Goal: Transaction & Acquisition: Purchase product/service

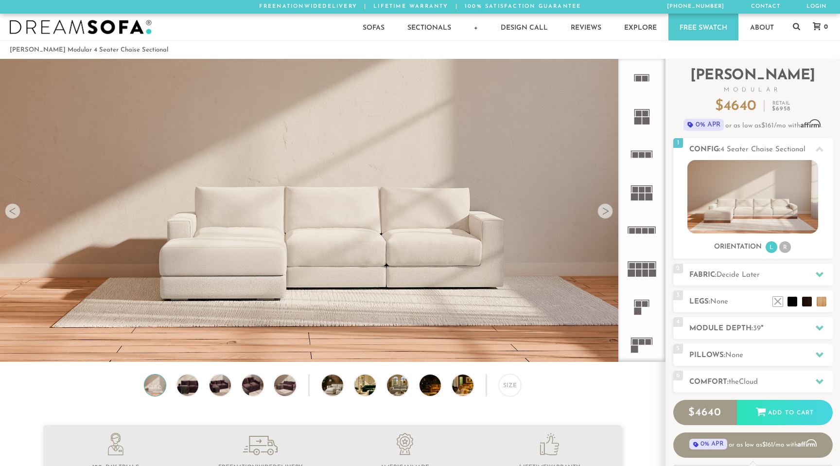
click at [645, 225] on icon at bounding box center [642, 230] width 38 height 38
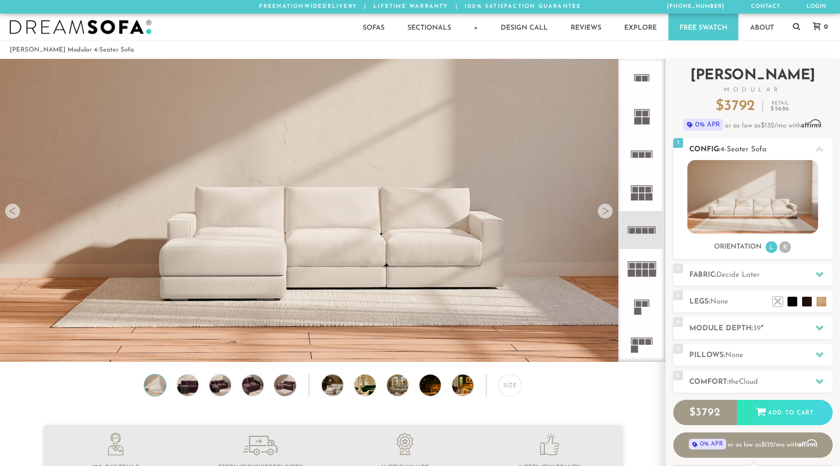
click at [751, 196] on img at bounding box center [752, 196] width 131 height 73
click at [742, 281] on div "2 Fabric: Decide Later" at bounding box center [752, 275] width 159 height 22
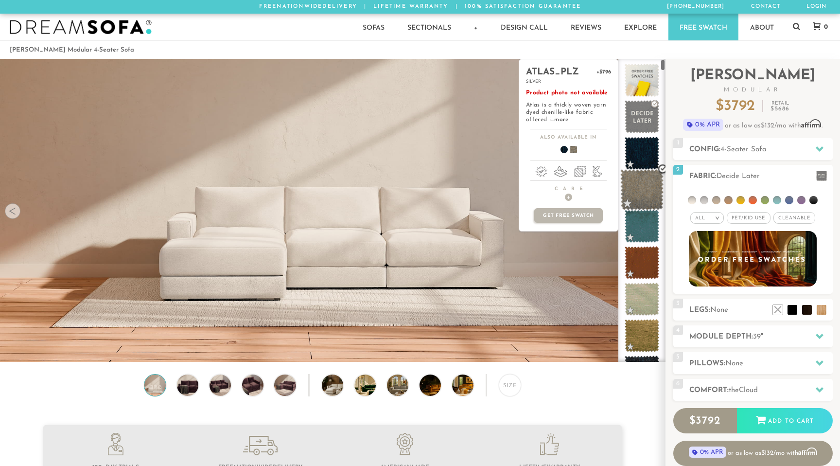
click at [644, 199] on span at bounding box center [641, 189] width 43 height 41
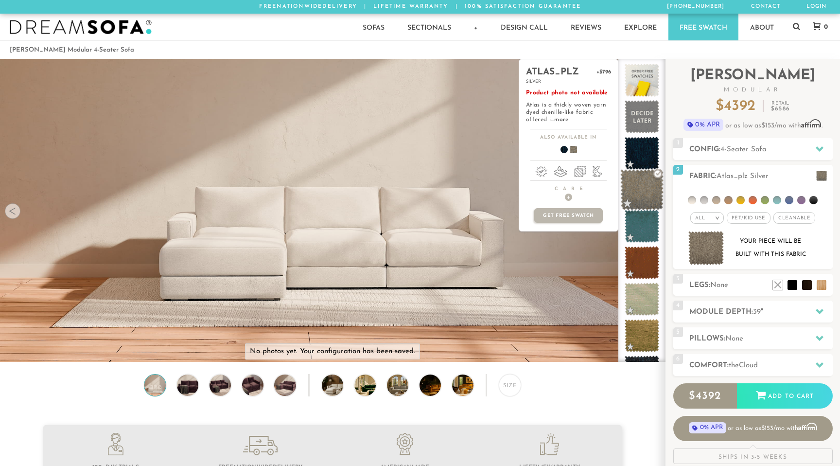
click at [639, 185] on span at bounding box center [641, 189] width 43 height 41
click at [641, 155] on span at bounding box center [641, 153] width 43 height 41
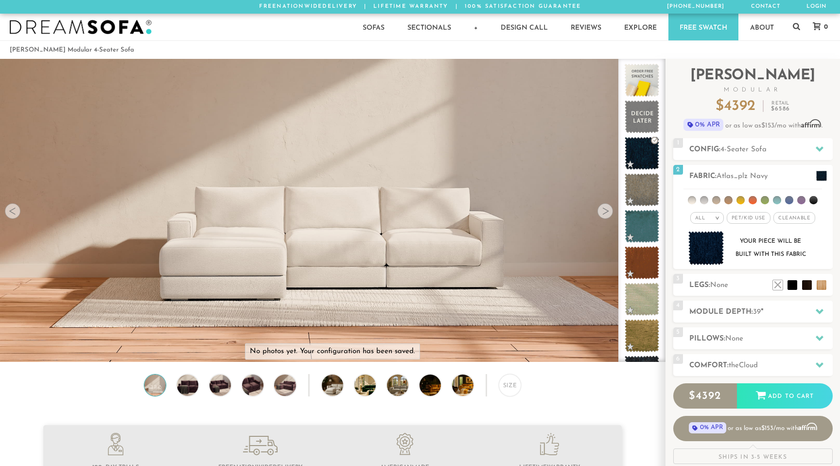
click at [440, 247] on video at bounding box center [332, 172] width 665 height 333
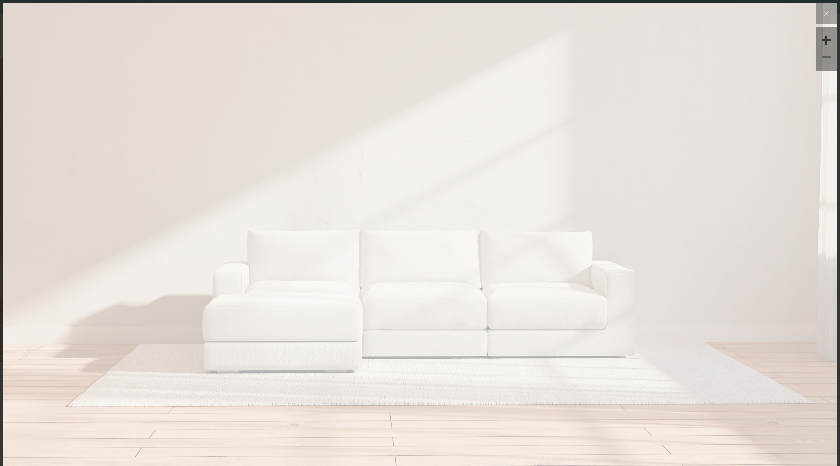
click at [568, 205] on img at bounding box center [420, 142] width 834 height 278
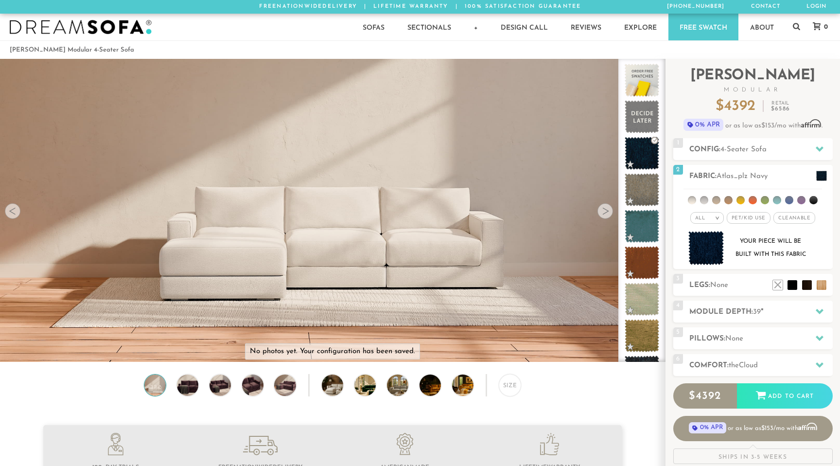
click at [603, 212] on div at bounding box center [606, 211] width 16 height 16
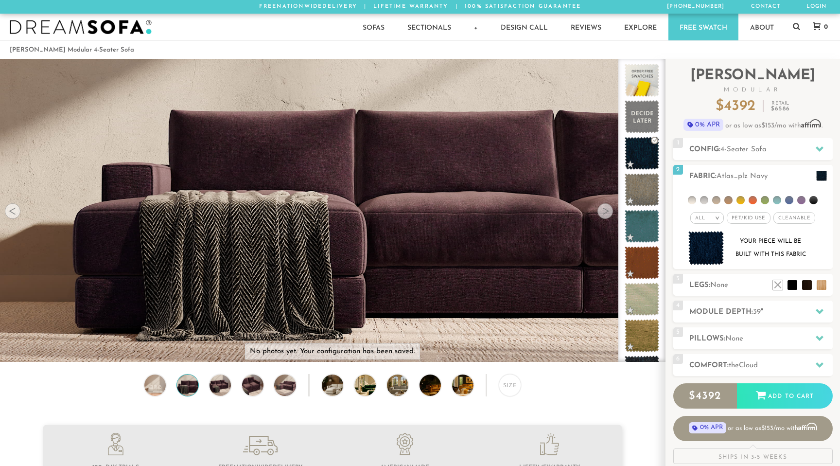
click at [603, 212] on div at bounding box center [606, 211] width 16 height 16
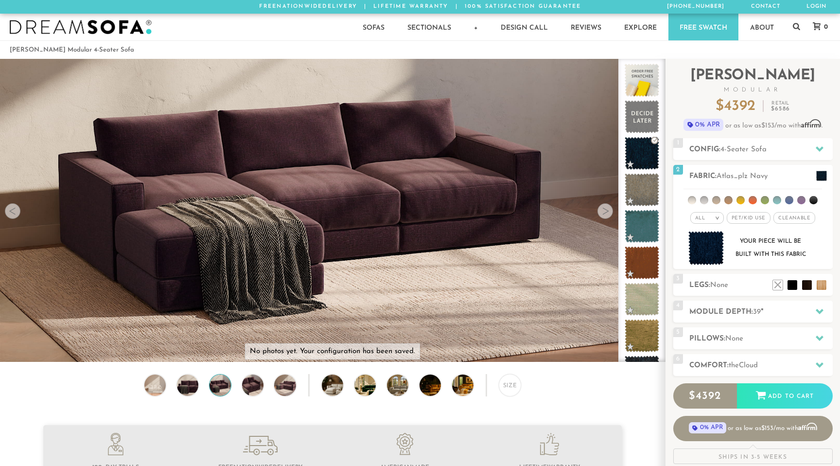
click at [603, 212] on div at bounding box center [606, 211] width 16 height 16
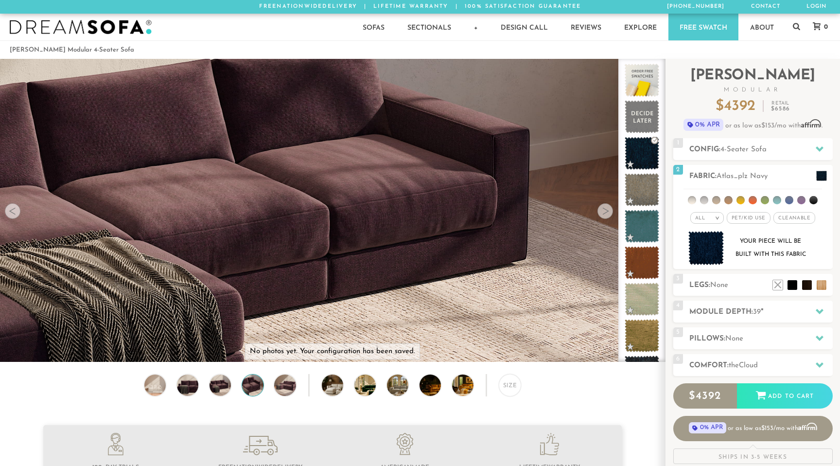
click at [603, 212] on div at bounding box center [606, 211] width 16 height 16
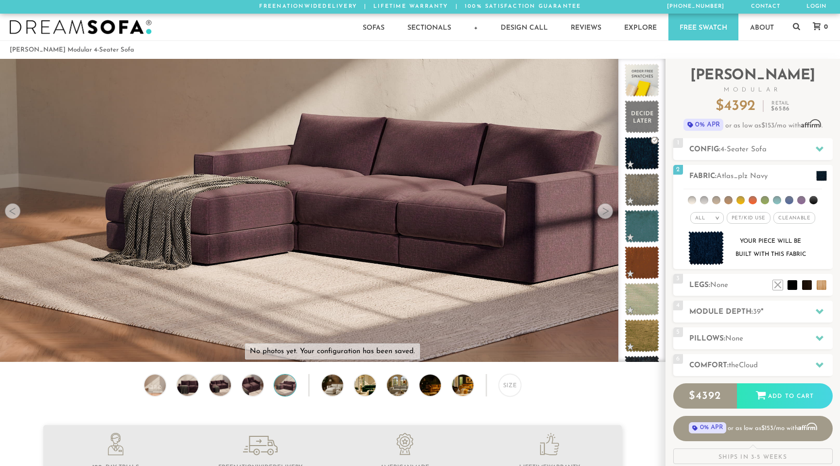
click at [603, 212] on div at bounding box center [606, 211] width 16 height 16
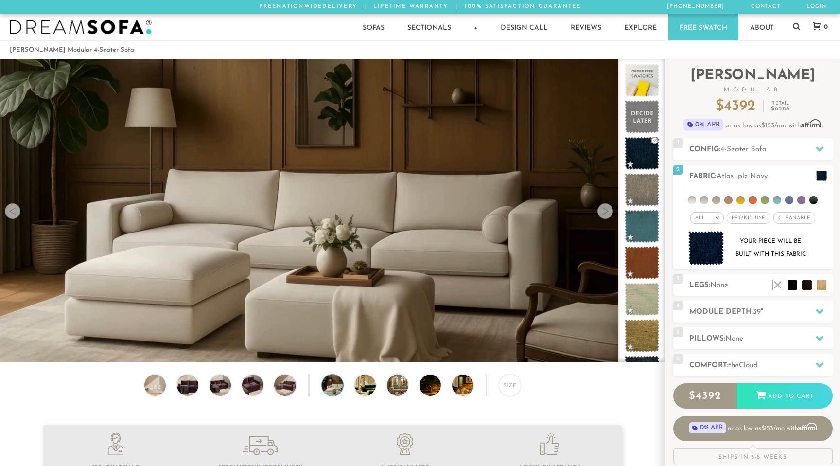
click at [334, 386] on img at bounding box center [341, 384] width 38 height 21
click at [358, 382] on img at bounding box center [373, 384] width 38 height 21
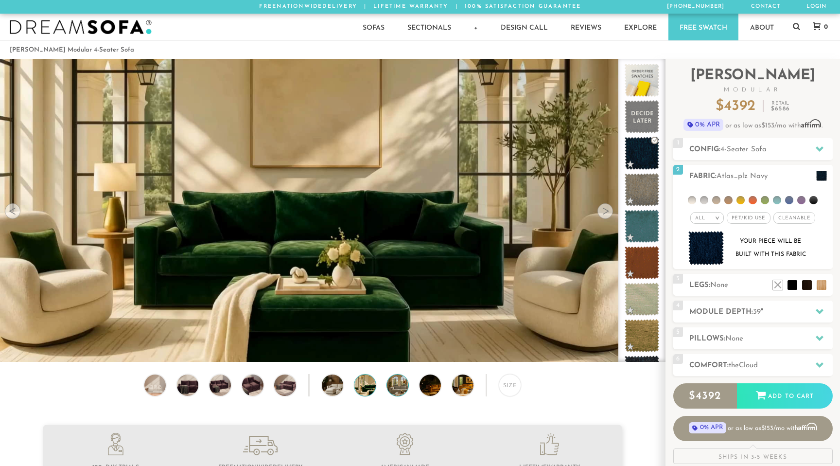
click at [391, 384] on img at bounding box center [406, 384] width 38 height 21
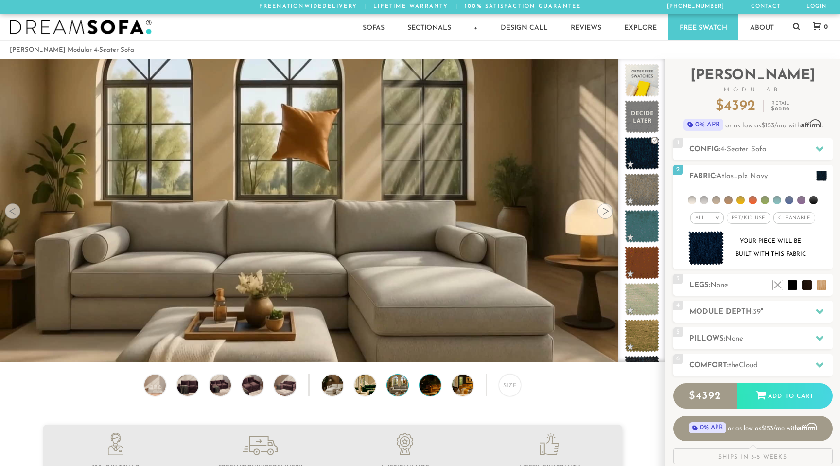
click at [428, 387] on img at bounding box center [439, 384] width 38 height 21
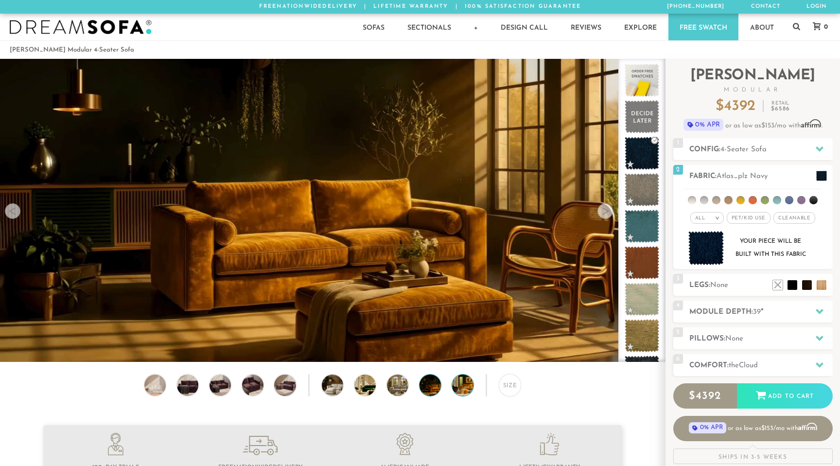
click at [460, 389] on img at bounding box center [471, 384] width 38 height 21
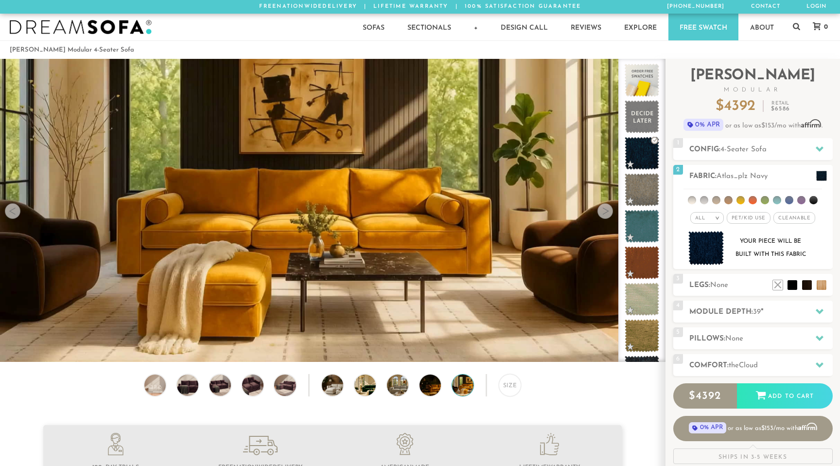
click at [264, 383] on div "Size" at bounding box center [332, 387] width 665 height 27
click at [257, 384] on img at bounding box center [253, 384] width 26 height 21
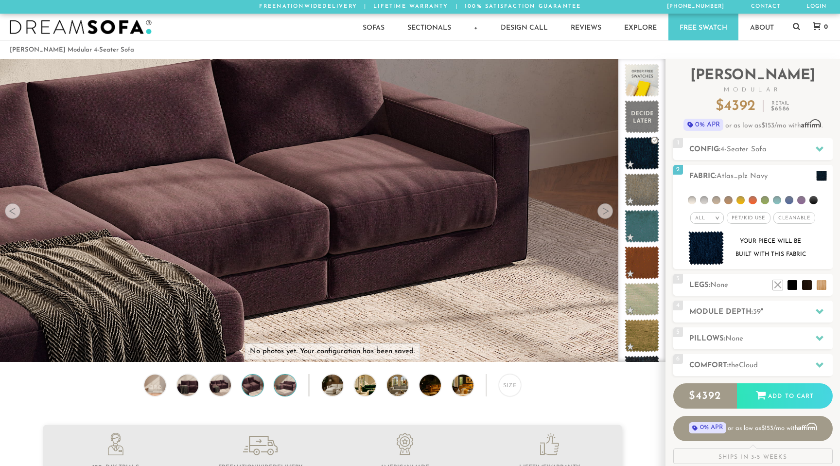
click at [279, 390] on img at bounding box center [285, 384] width 26 height 21
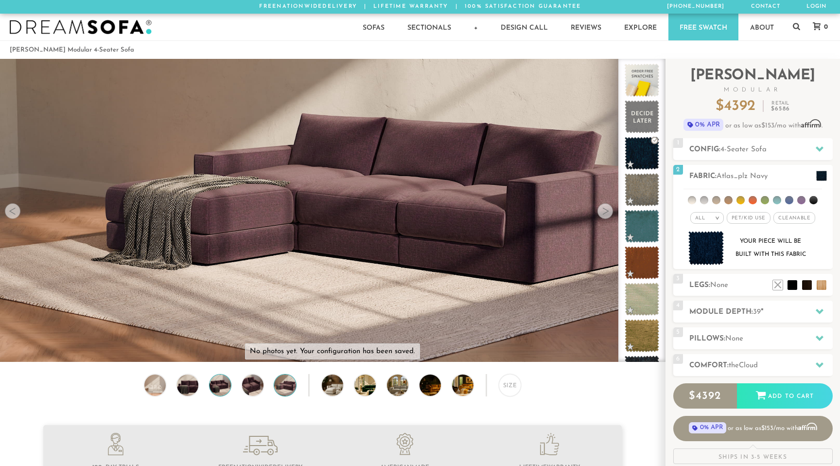
click at [210, 381] on img at bounding box center [220, 384] width 26 height 21
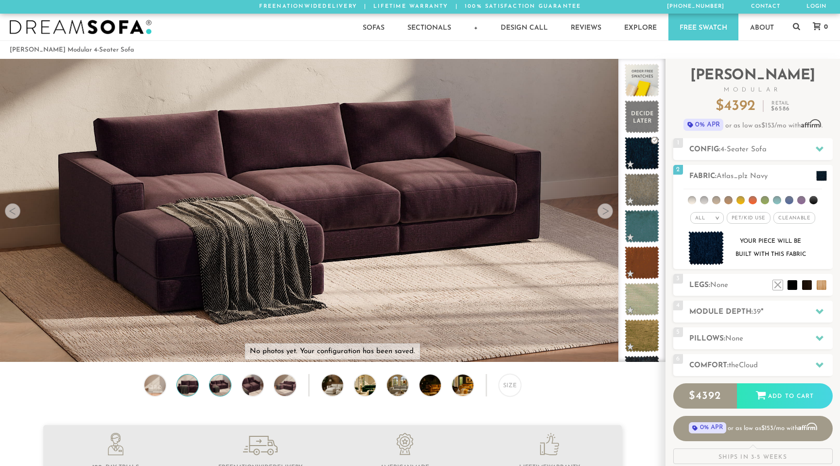
click at [192, 385] on img at bounding box center [188, 384] width 26 height 21
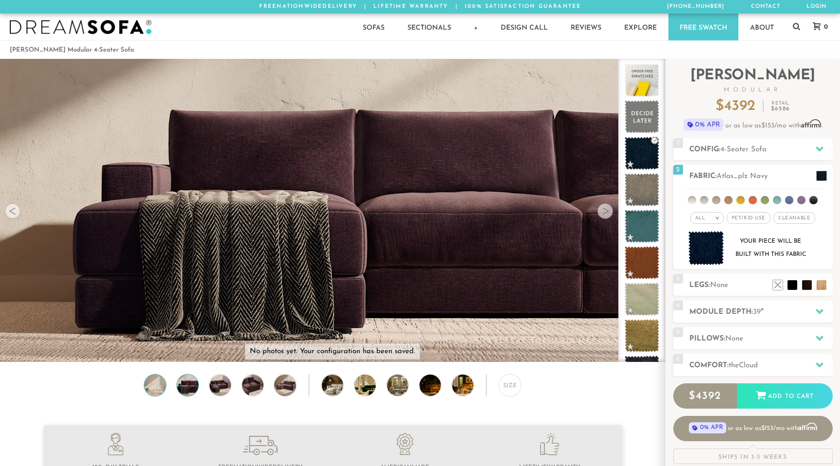
click at [148, 383] on img at bounding box center [155, 384] width 26 height 21
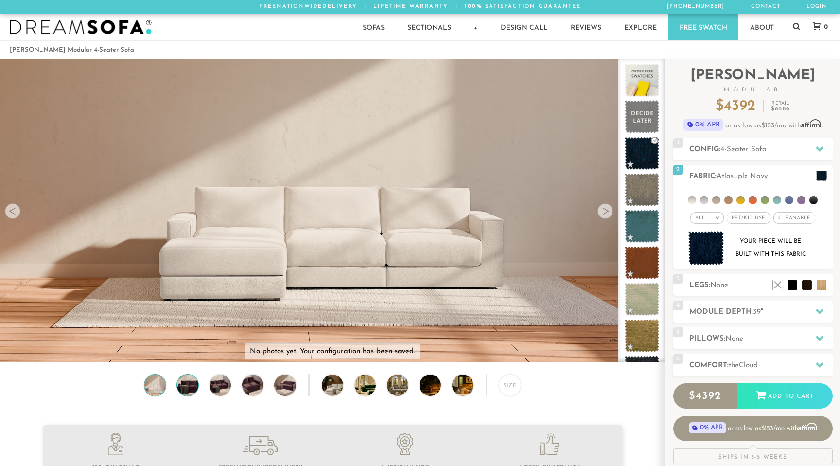
click at [189, 385] on img at bounding box center [188, 384] width 26 height 21
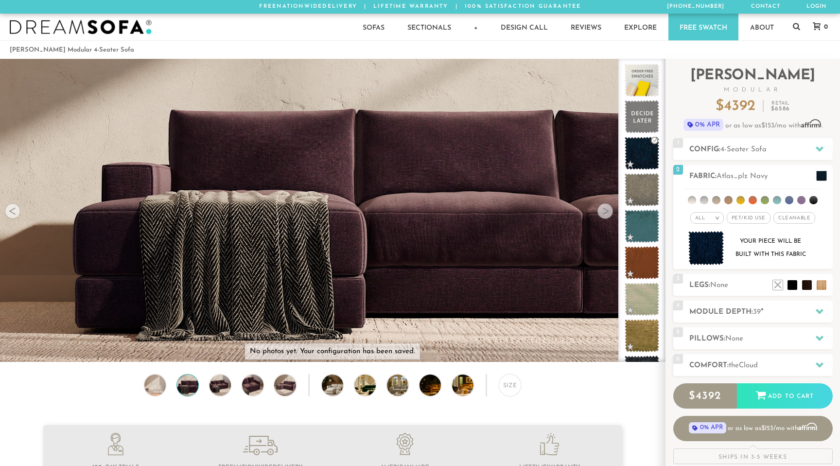
click at [231, 390] on div "Size" at bounding box center [332, 387] width 665 height 27
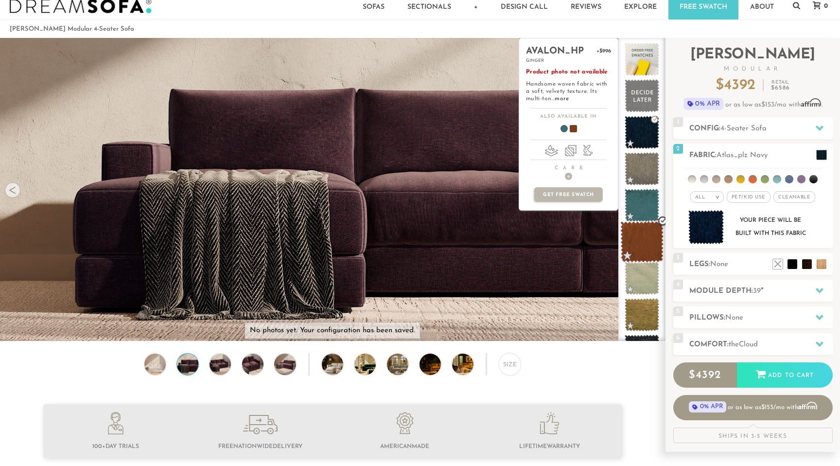
scroll to position [9, 0]
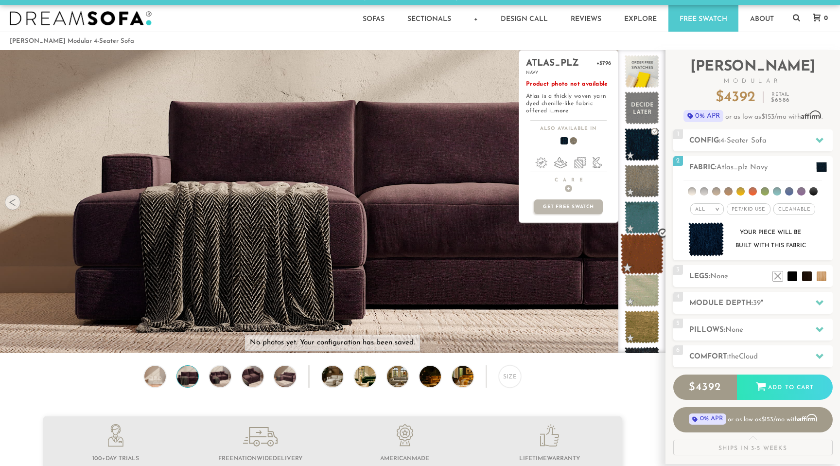
click at [644, 158] on span at bounding box center [642, 144] width 35 height 33
click at [644, 189] on span at bounding box center [641, 180] width 43 height 41
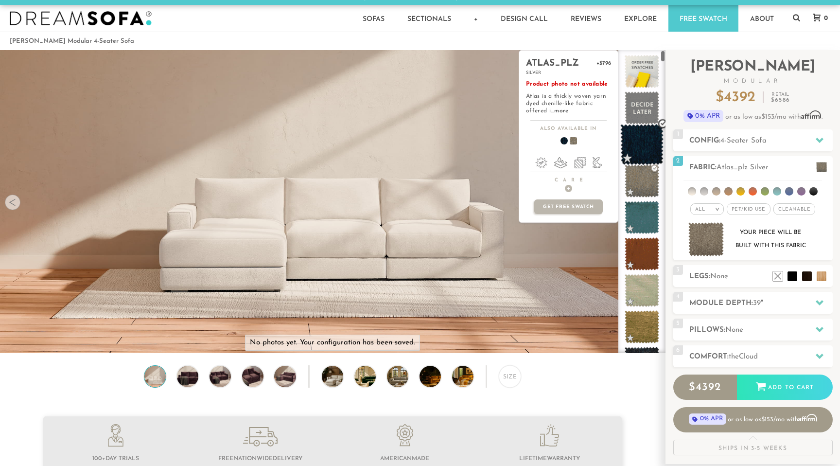
click at [635, 155] on span at bounding box center [641, 144] width 43 height 41
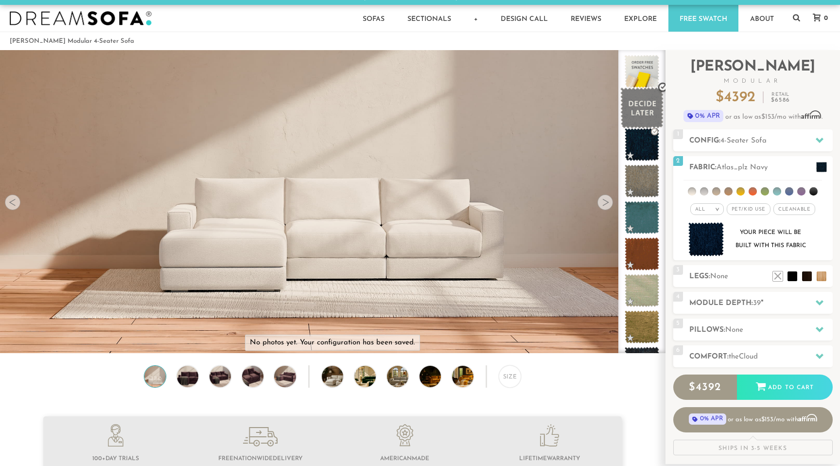
click at [637, 117] on span at bounding box center [641, 108] width 43 height 41
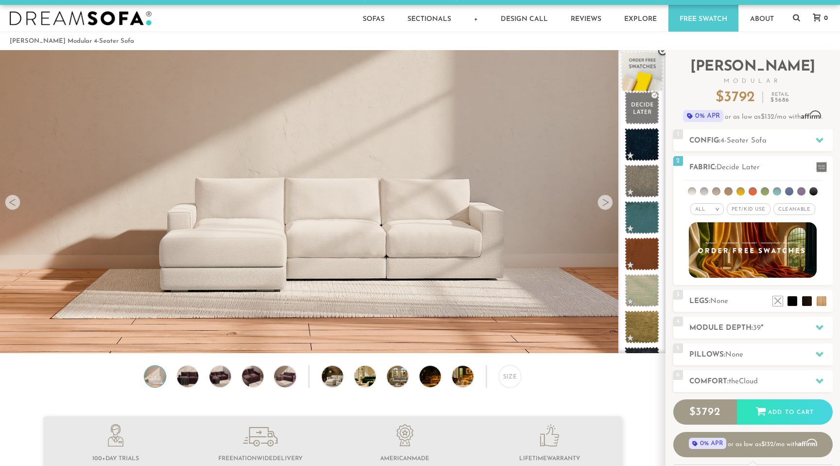
click at [637, 71] on span at bounding box center [641, 71] width 43 height 41
click at [791, 142] on h2 "Config: 4-Seater Sofa" at bounding box center [760, 140] width 143 height 11
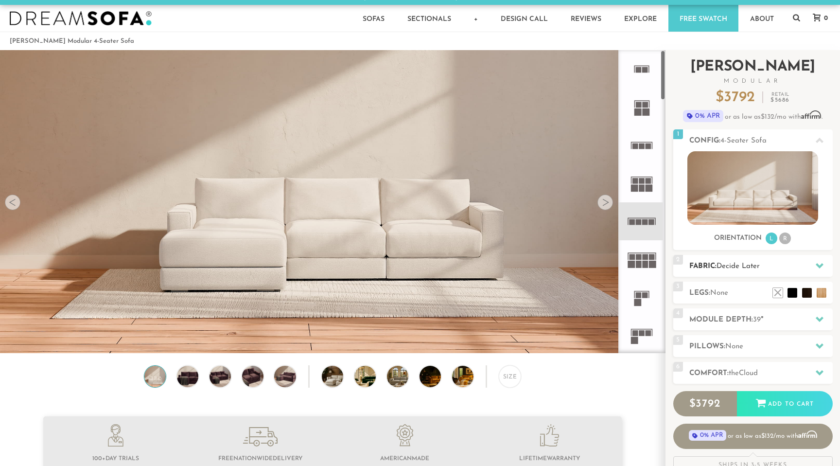
click at [716, 259] on div "2 Fabric: Decide Later" at bounding box center [752, 266] width 159 height 22
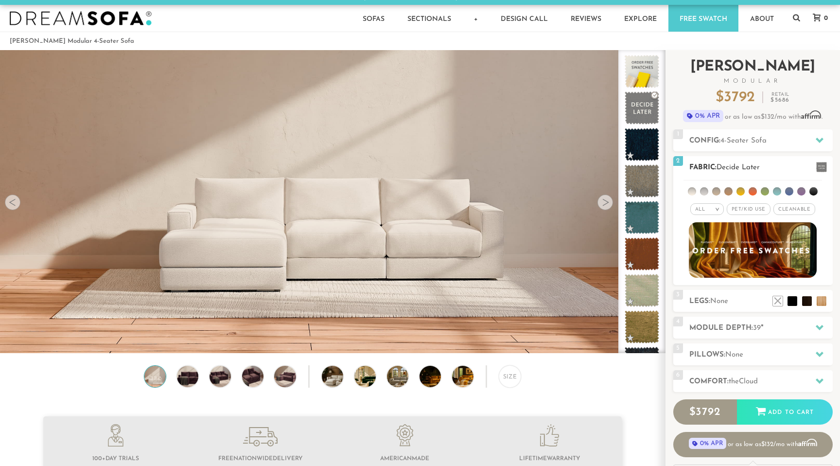
click at [720, 247] on img at bounding box center [753, 249] width 141 height 61
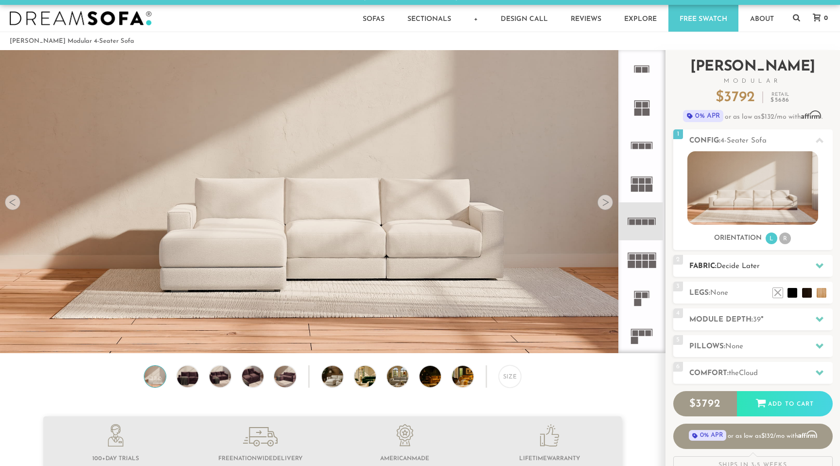
click at [790, 262] on h2 "Fabric: Decide Later" at bounding box center [760, 266] width 143 height 11
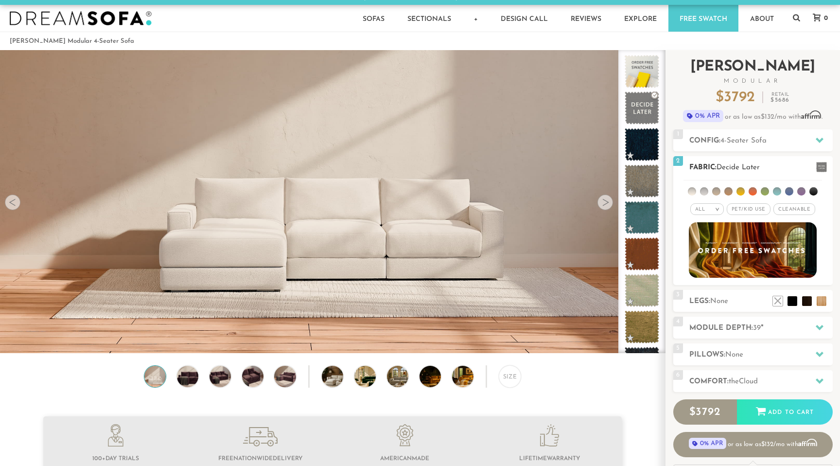
click at [718, 191] on li at bounding box center [716, 191] width 8 height 8
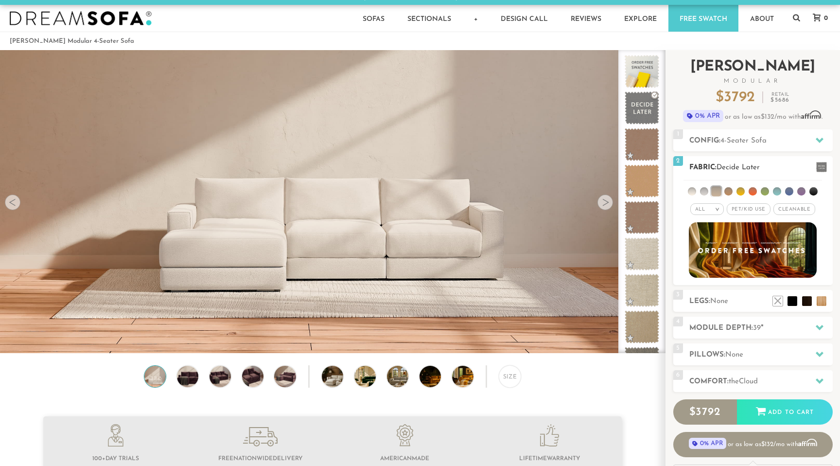
click at [742, 191] on li at bounding box center [741, 191] width 8 height 8
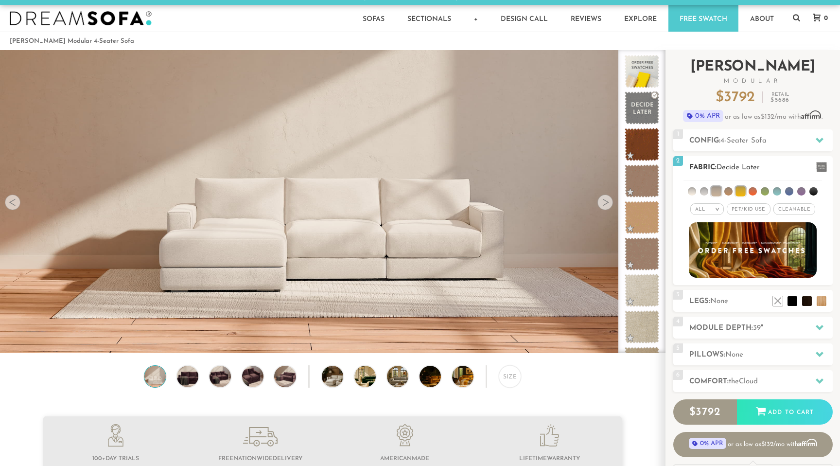
click at [762, 189] on li at bounding box center [765, 191] width 8 height 8
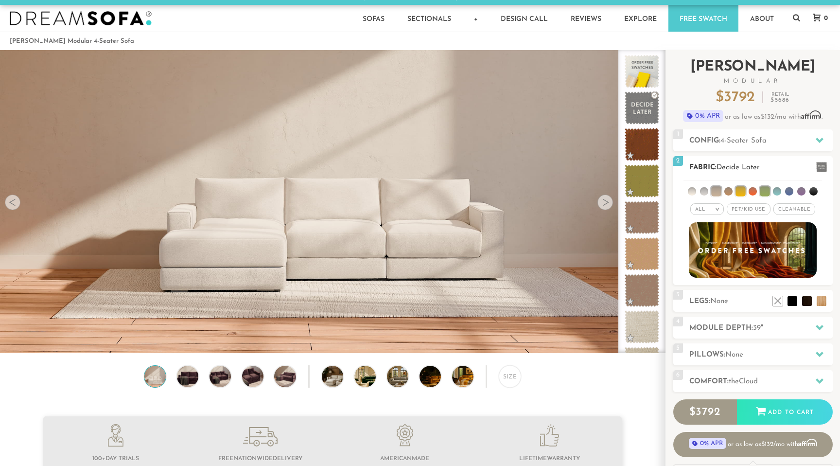
click at [778, 193] on li at bounding box center [777, 191] width 8 height 8
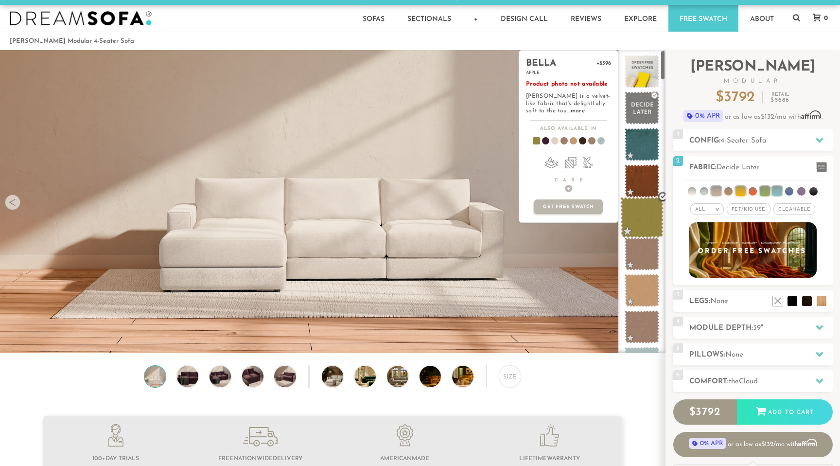
click at [645, 225] on span at bounding box center [641, 217] width 43 height 41
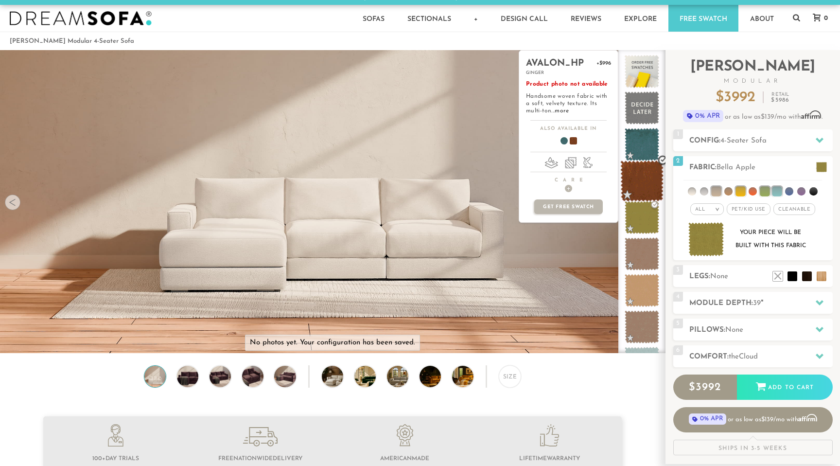
click at [641, 194] on span at bounding box center [641, 180] width 43 height 41
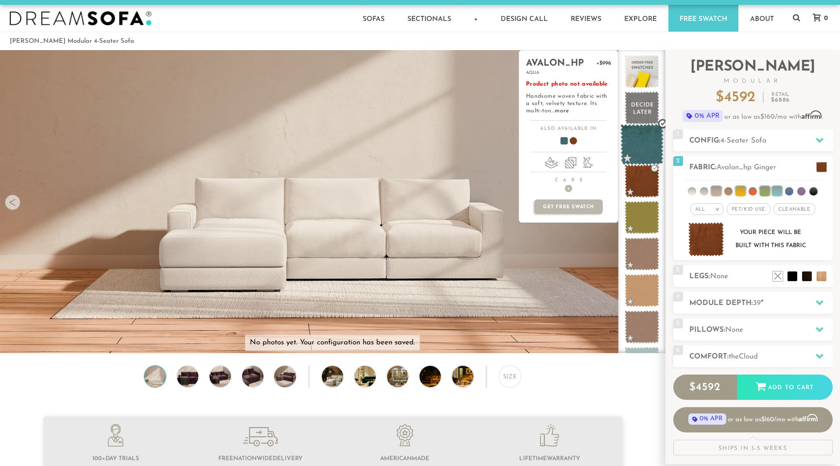
click at [641, 150] on span at bounding box center [641, 144] width 43 height 41
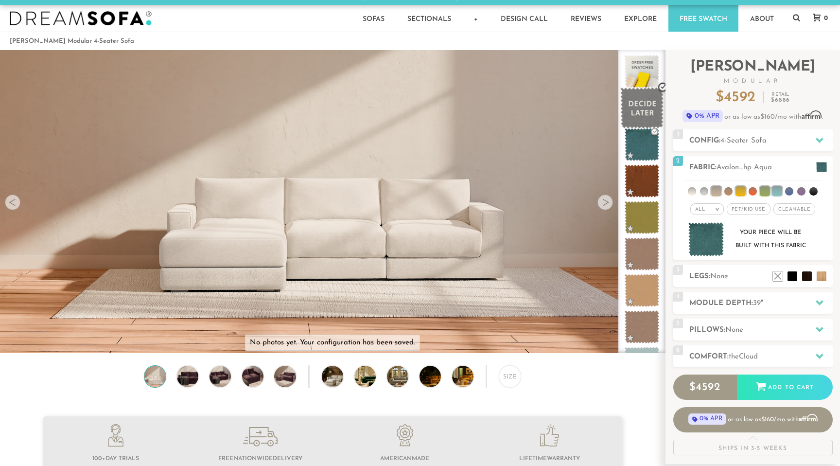
click at [641, 120] on span at bounding box center [641, 108] width 43 height 41
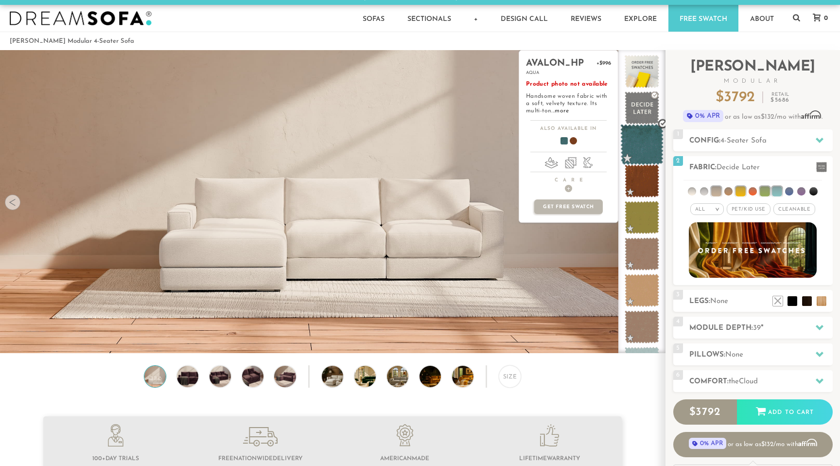
click at [646, 160] on span at bounding box center [641, 144] width 43 height 41
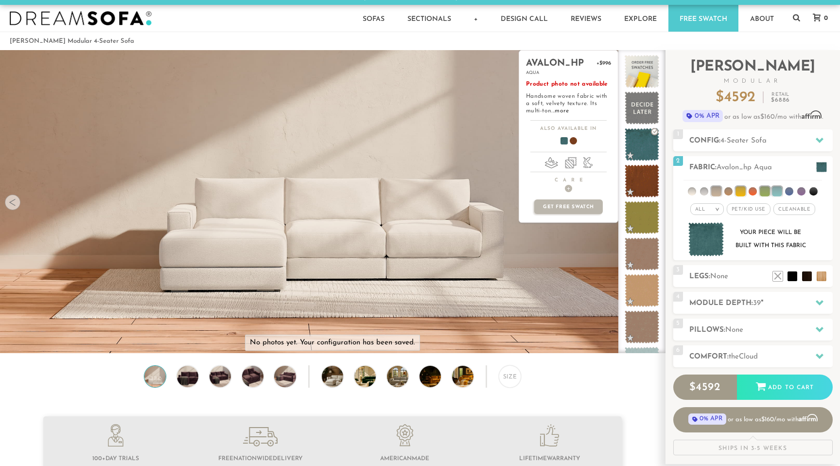
click at [564, 143] on span at bounding box center [560, 142] width 37 height 36
click at [575, 142] on span at bounding box center [569, 142] width 37 height 36
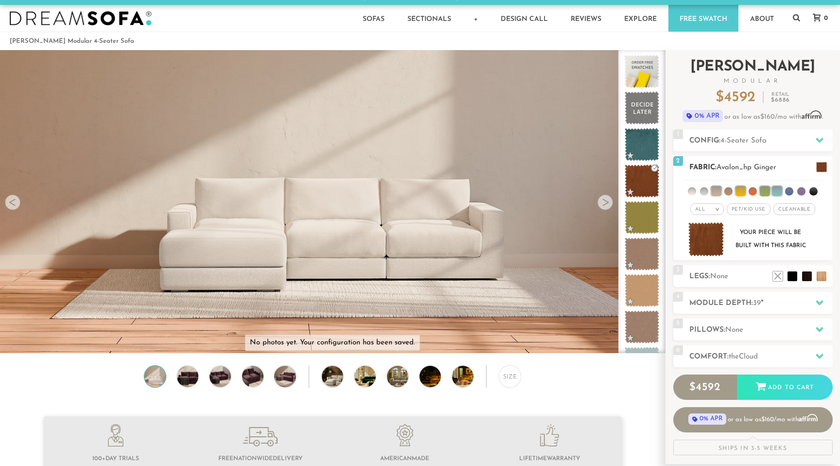
click at [706, 191] on li at bounding box center [704, 191] width 8 height 8
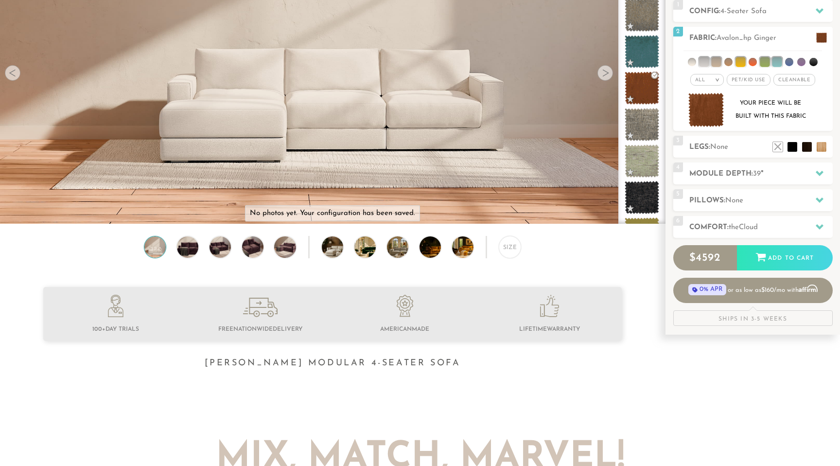
scroll to position [141, 0]
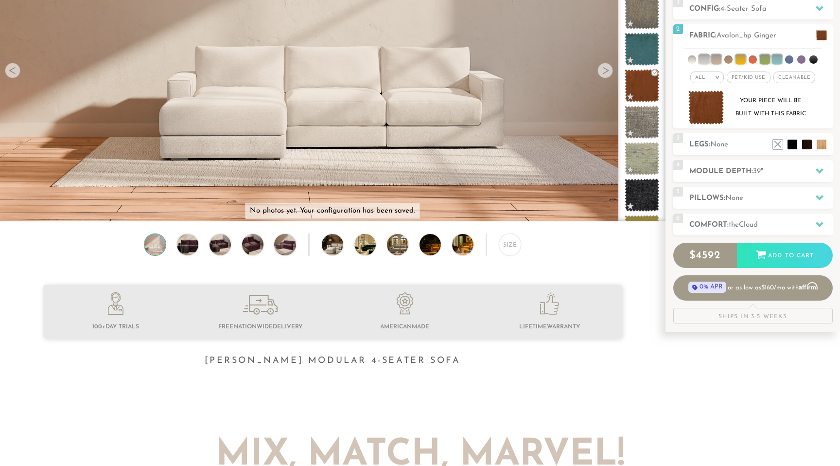
click at [236, 249] on div "Size" at bounding box center [332, 246] width 665 height 27
click at [228, 248] on img at bounding box center [220, 244] width 26 height 21
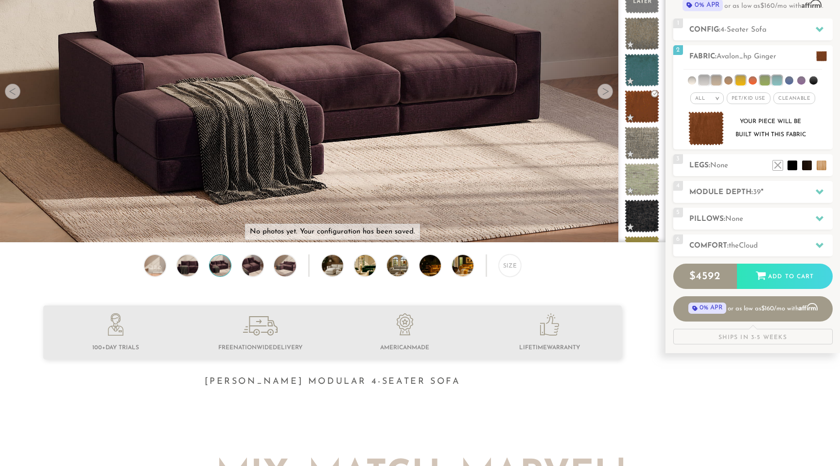
scroll to position [0, 0]
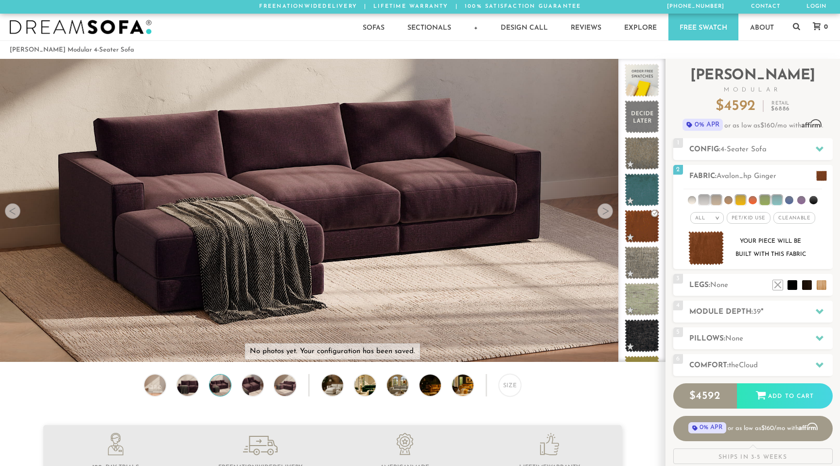
click at [299, 200] on video at bounding box center [332, 172] width 665 height 333
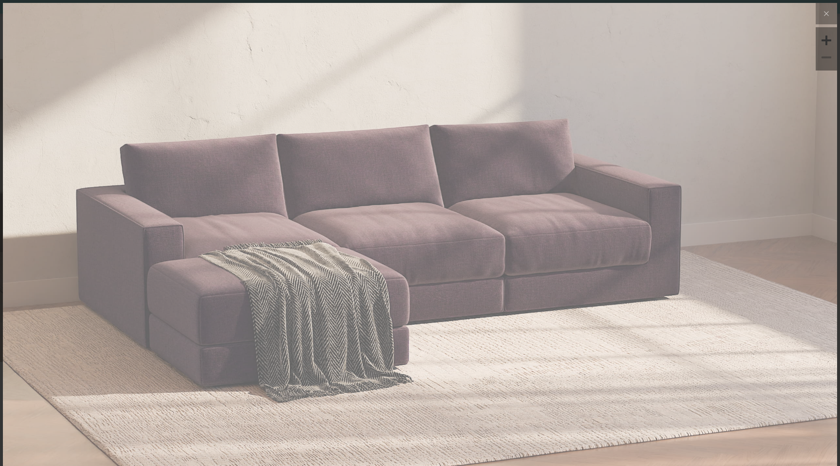
click at [299, 200] on img at bounding box center [420, 142] width 834 height 278
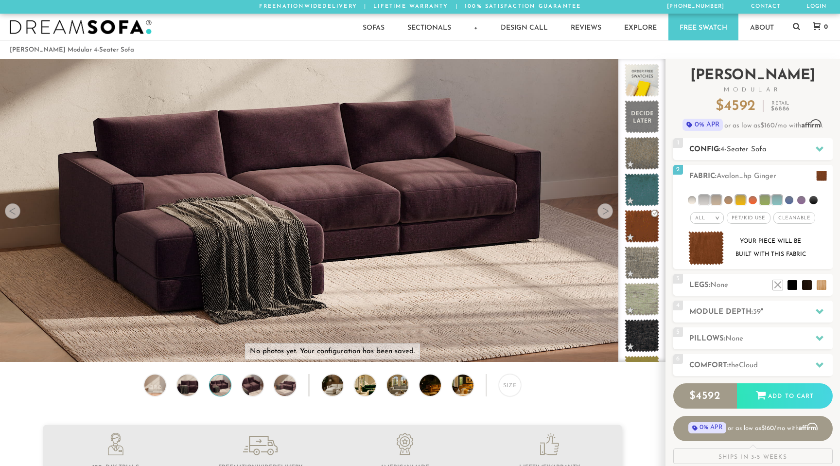
click at [727, 154] on h2 "Config: 4-Seater Sofa" at bounding box center [760, 149] width 143 height 11
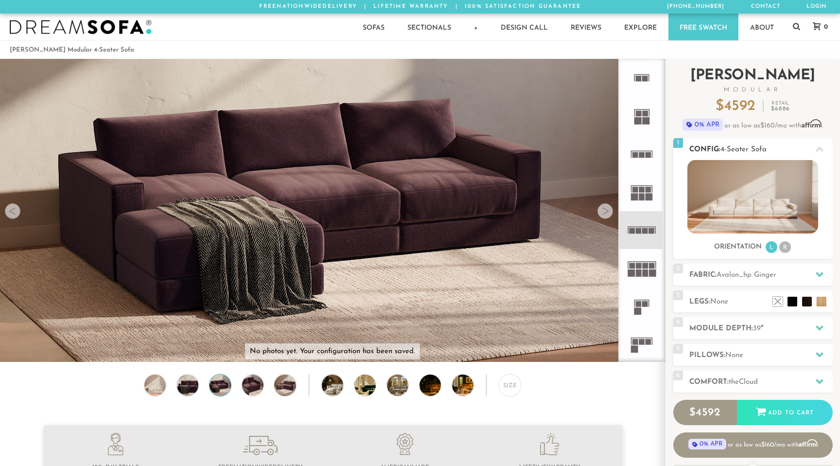
click at [722, 201] on img at bounding box center [752, 196] width 131 height 73
click at [786, 245] on li "R" at bounding box center [785, 247] width 12 height 12
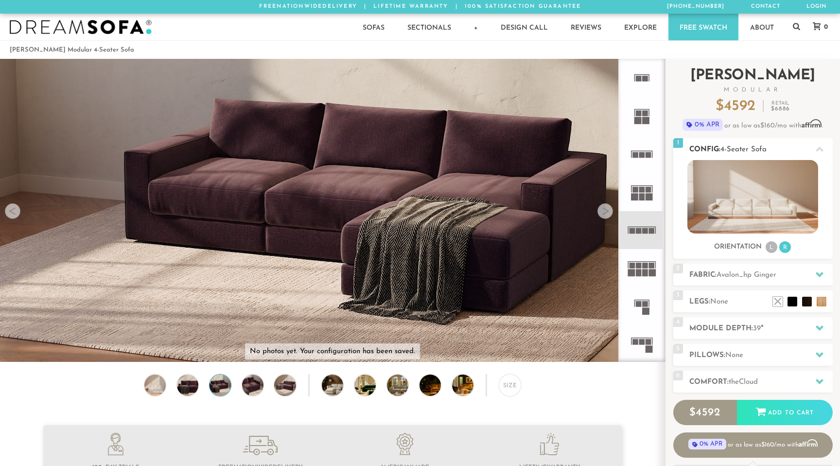
click at [773, 246] on li "L" at bounding box center [772, 247] width 12 height 12
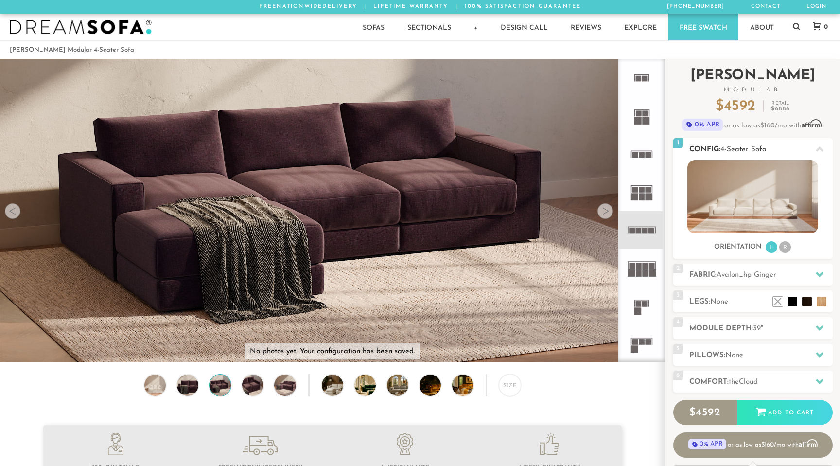
click at [787, 246] on li "R" at bounding box center [785, 247] width 12 height 12
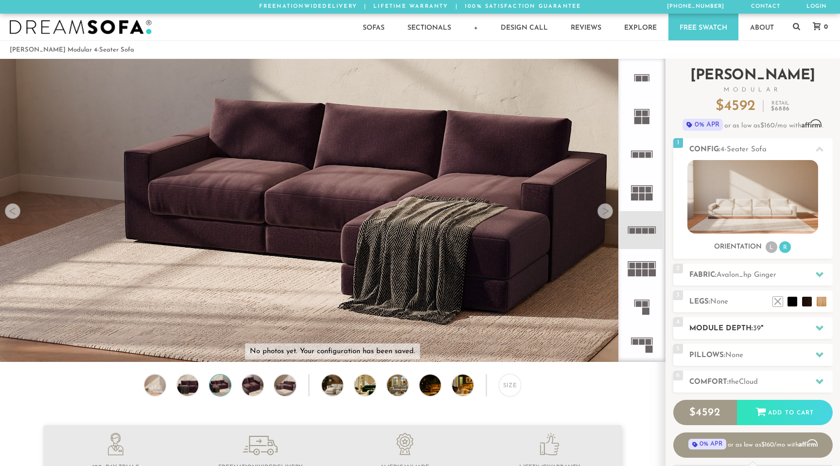
click at [761, 327] on span "39" at bounding box center [757, 328] width 8 height 7
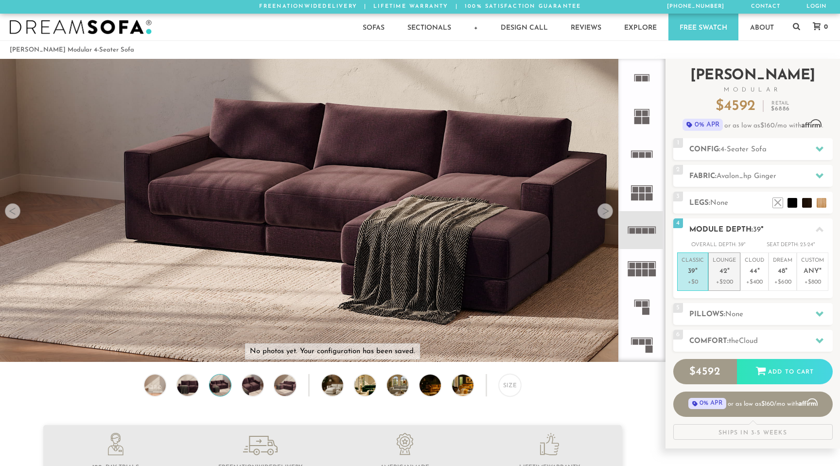
click at [716, 285] on p "+$200" at bounding box center [724, 282] width 23 height 9
click at [743, 316] on span "None" at bounding box center [734, 314] width 18 height 7
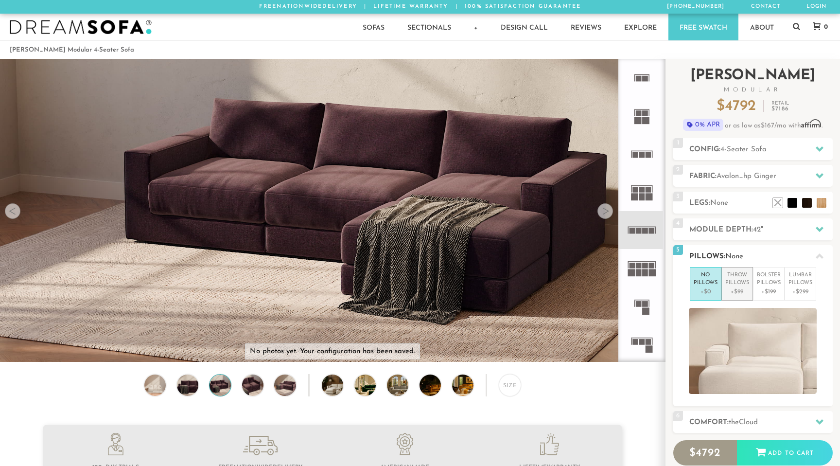
click at [740, 289] on p "+$99" at bounding box center [737, 291] width 24 height 9
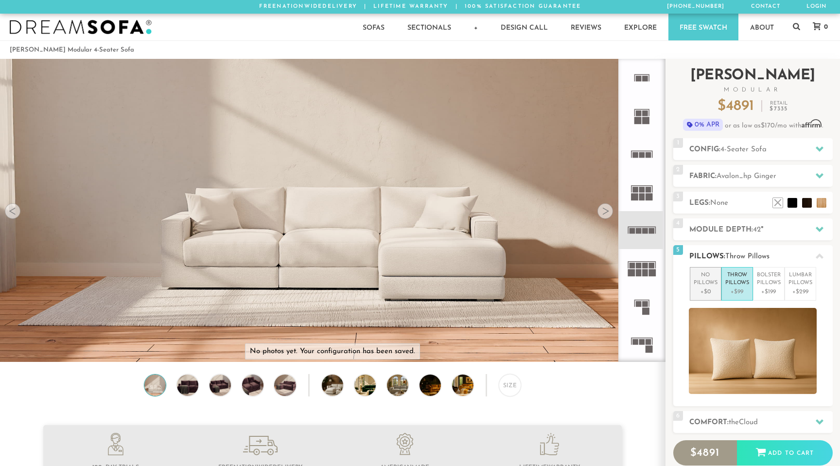
click at [714, 290] on p "+$0" at bounding box center [706, 291] width 24 height 9
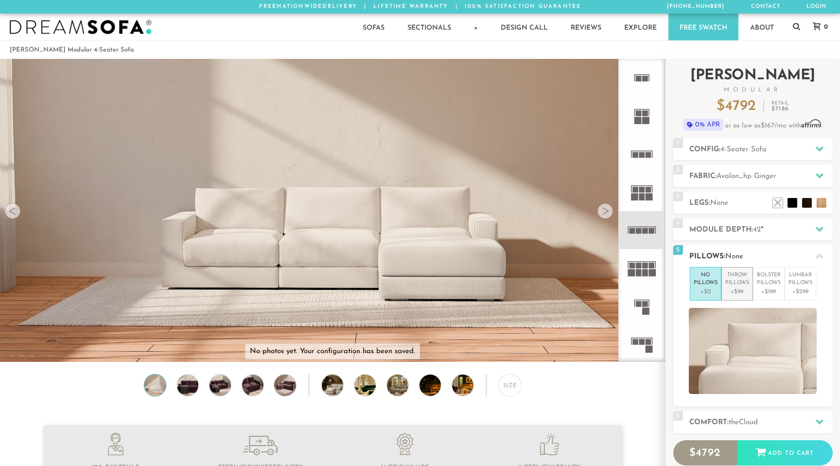
click at [737, 290] on p "+$99" at bounding box center [737, 291] width 24 height 9
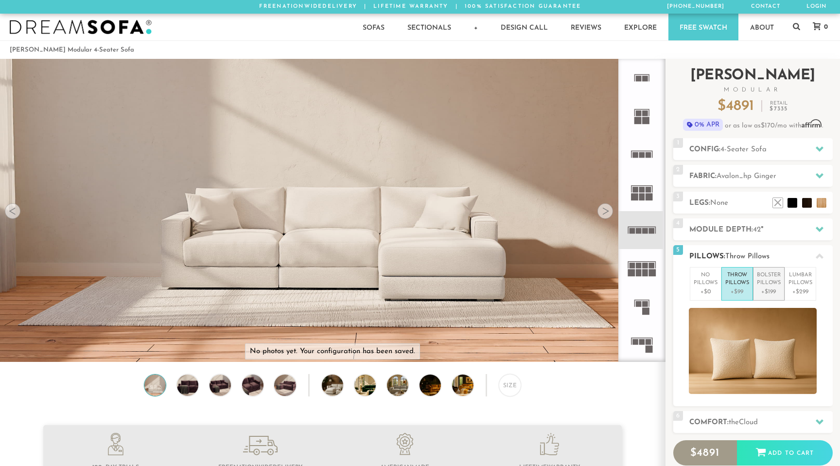
click at [764, 284] on p "Bolster Pillows" at bounding box center [769, 279] width 24 height 16
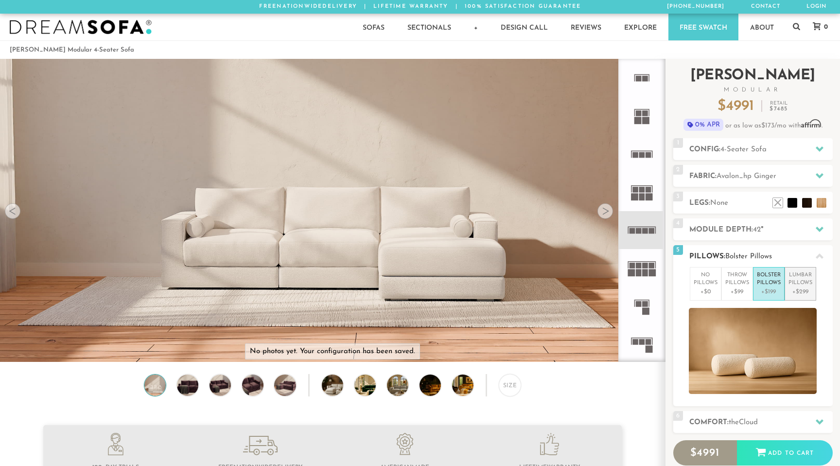
click at [805, 287] on p "+$299" at bounding box center [801, 291] width 24 height 9
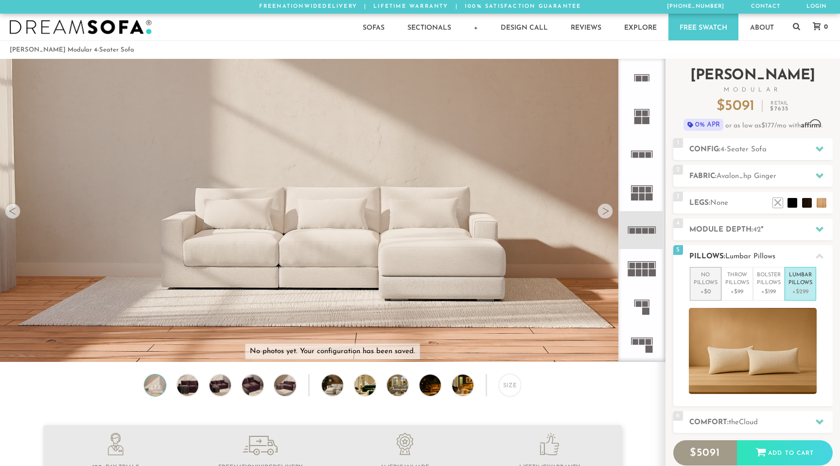
click at [707, 291] on p "+$0" at bounding box center [706, 291] width 24 height 9
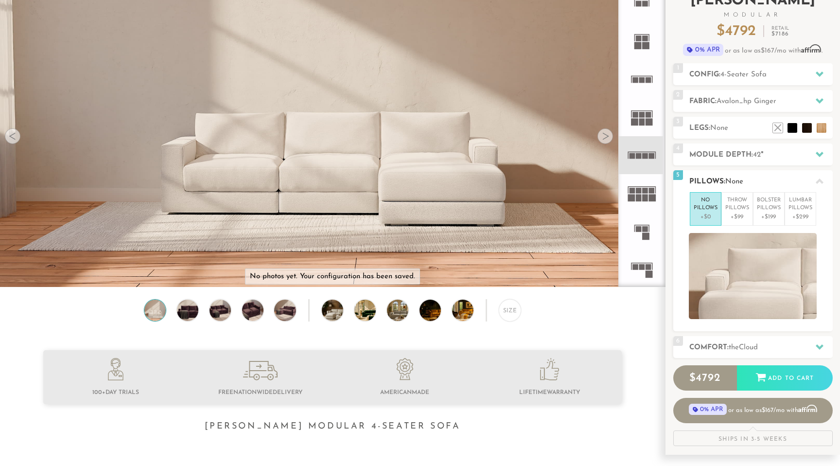
scroll to position [87, 0]
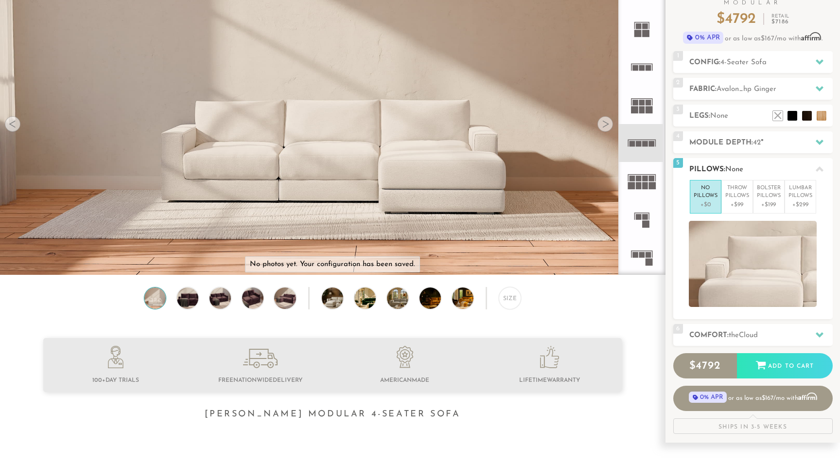
click at [728, 339] on h2 "Comfort: the Cloud" at bounding box center [760, 335] width 143 height 11
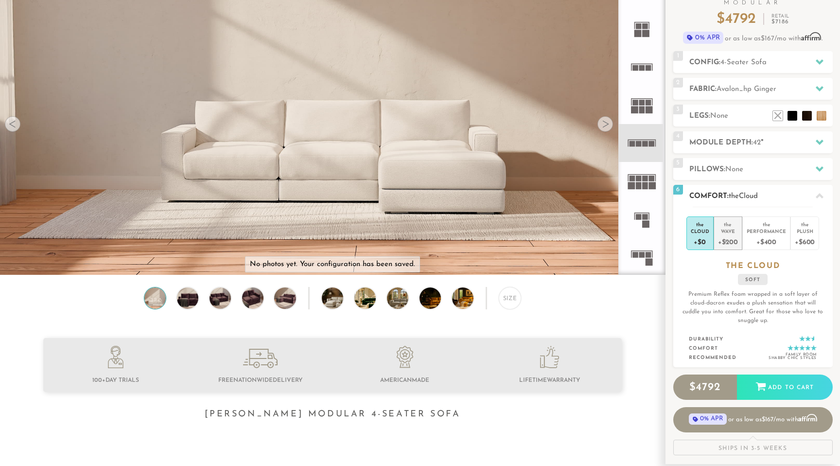
click at [729, 244] on div "+$200" at bounding box center [728, 241] width 20 height 14
click at [764, 240] on div "+$400" at bounding box center [766, 241] width 39 height 14
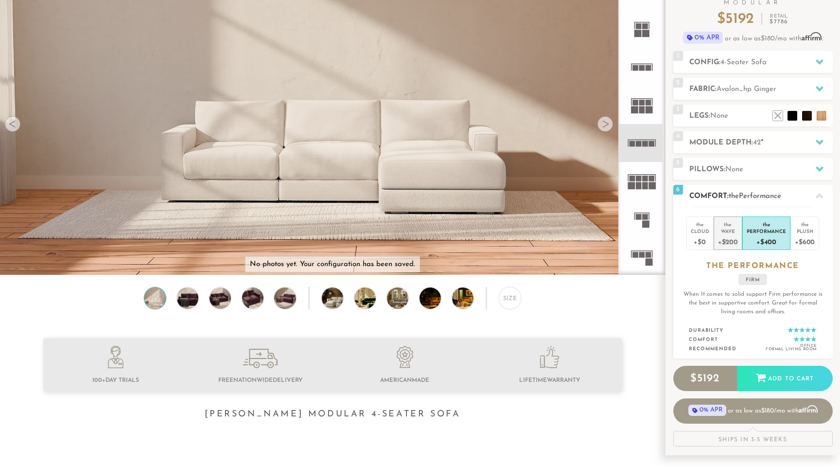
click at [732, 229] on div "Wave" at bounding box center [728, 231] width 20 height 7
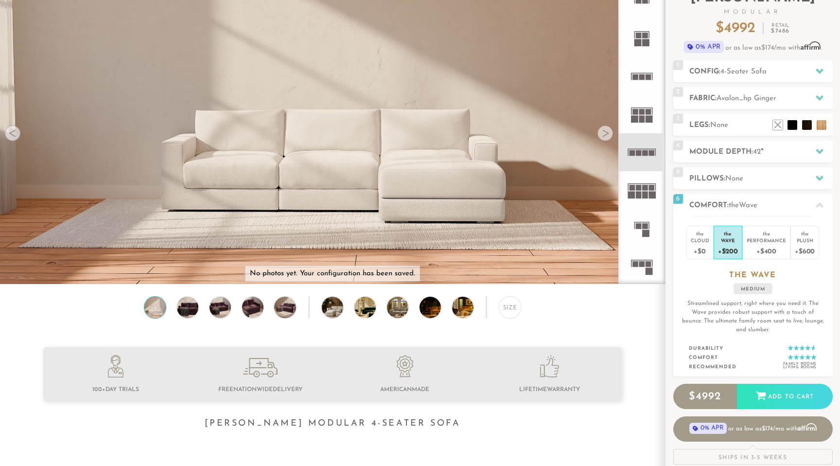
scroll to position [0, 0]
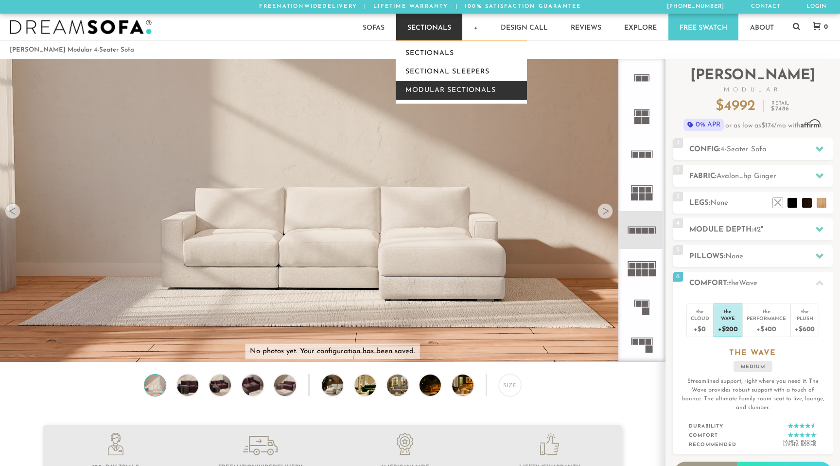
click at [440, 85] on link "Modular Sectionals" at bounding box center [461, 90] width 131 height 18
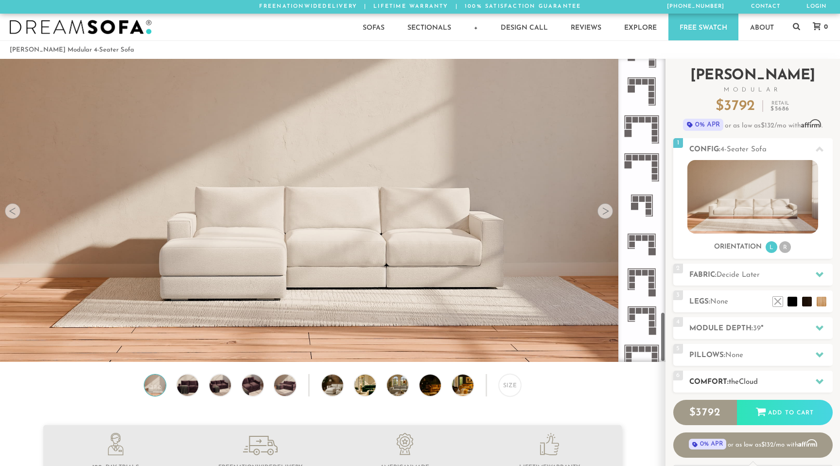
scroll to position [1524, 0]
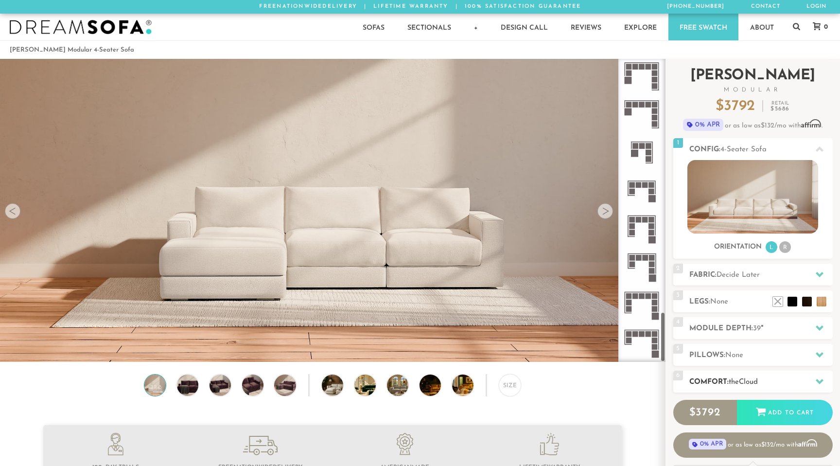
drag, startPoint x: 662, startPoint y: 107, endPoint x: 673, endPoint y: 376, distance: 269.1
click at [673, 376] on div "Introducing [PERSON_NAME] Modular $ 3792 Retail $ 5686 $ 3792 Retail $ 5686 0% …" at bounding box center [753, 274] width 175 height 430
click at [184, 378] on img at bounding box center [188, 384] width 26 height 21
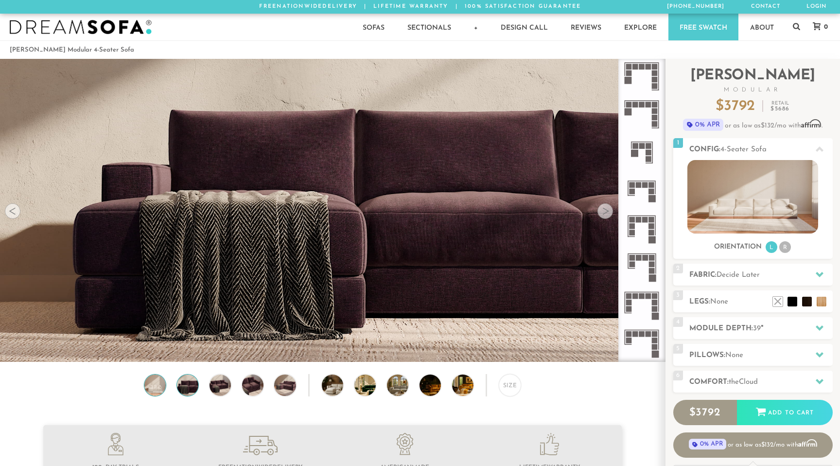
click at [152, 378] on img at bounding box center [155, 384] width 26 height 21
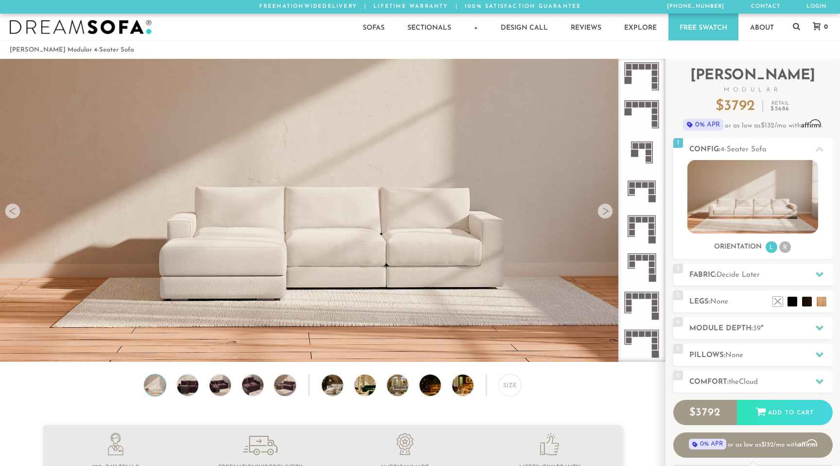
click at [232, 391] on div "Size" at bounding box center [332, 387] width 665 height 27
click at [245, 387] on img at bounding box center [253, 384] width 26 height 21
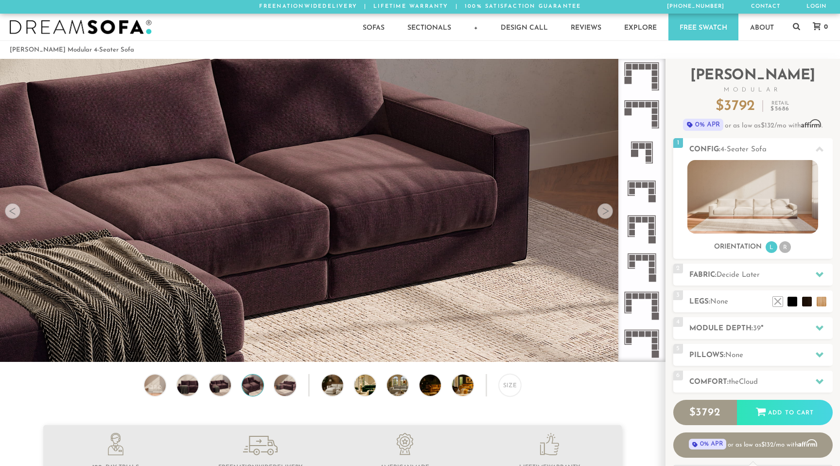
click at [316, 381] on div "Size" at bounding box center [332, 387] width 665 height 27
click at [338, 392] on img at bounding box center [341, 384] width 38 height 21
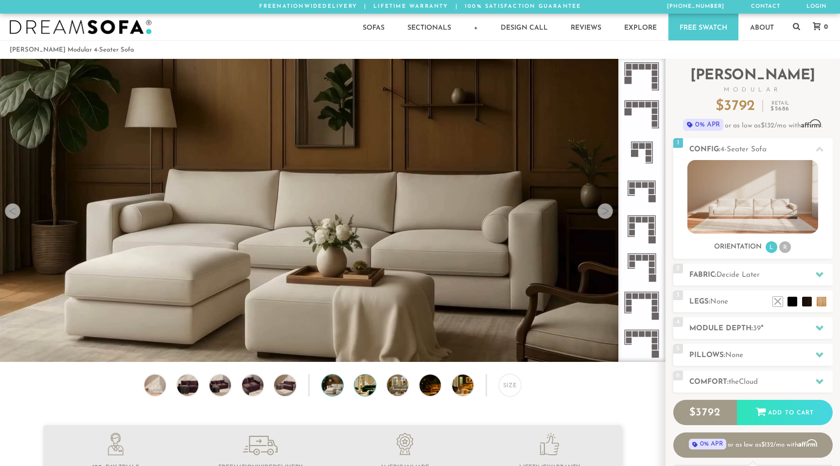
click at [369, 382] on img at bounding box center [373, 384] width 38 height 21
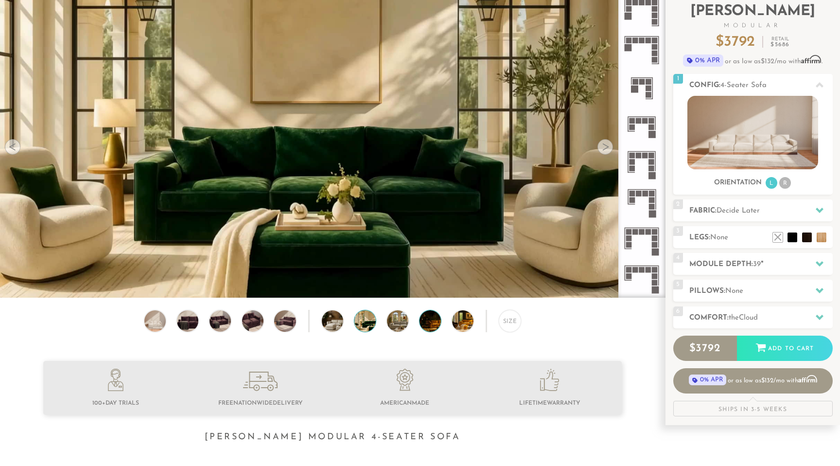
scroll to position [103, 0]
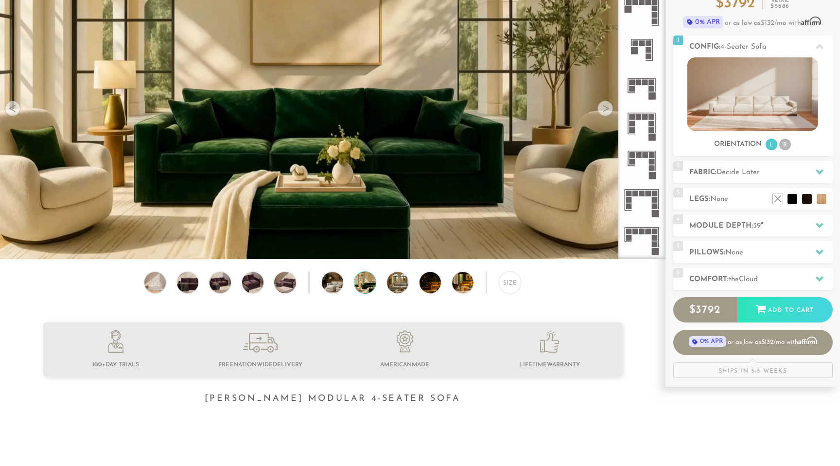
click at [273, 289] on div "Size" at bounding box center [332, 284] width 665 height 27
click at [278, 281] on img at bounding box center [285, 282] width 26 height 21
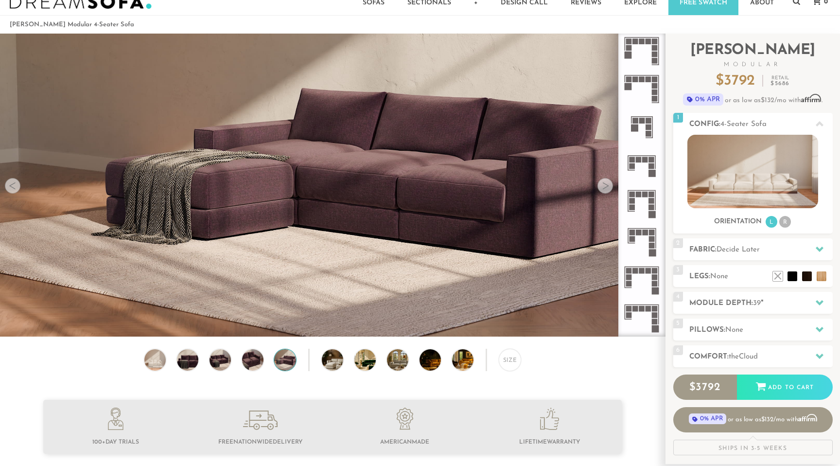
scroll to position [55, 0]
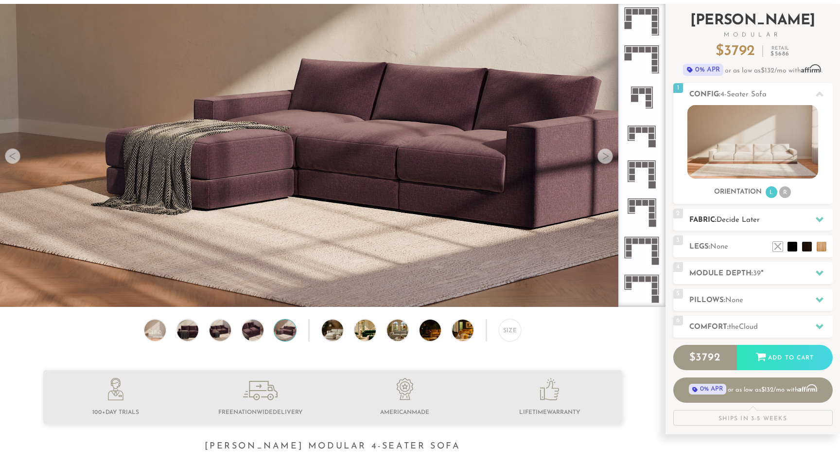
click at [820, 218] on icon at bounding box center [820, 219] width 8 height 8
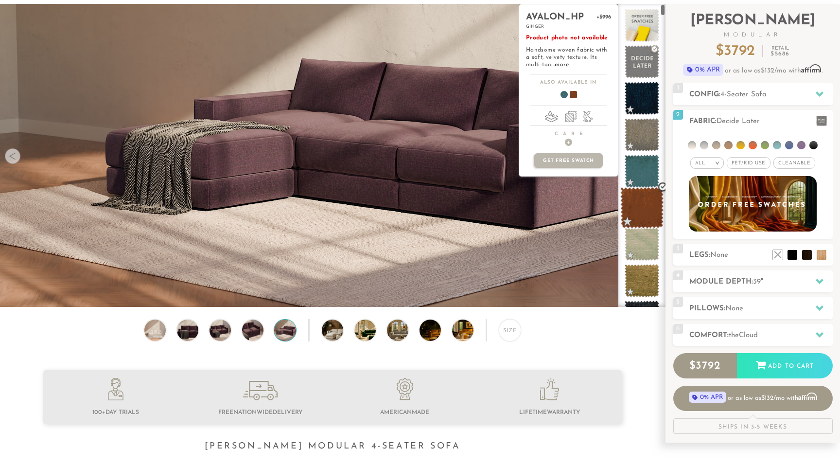
click at [648, 200] on span at bounding box center [641, 207] width 43 height 41
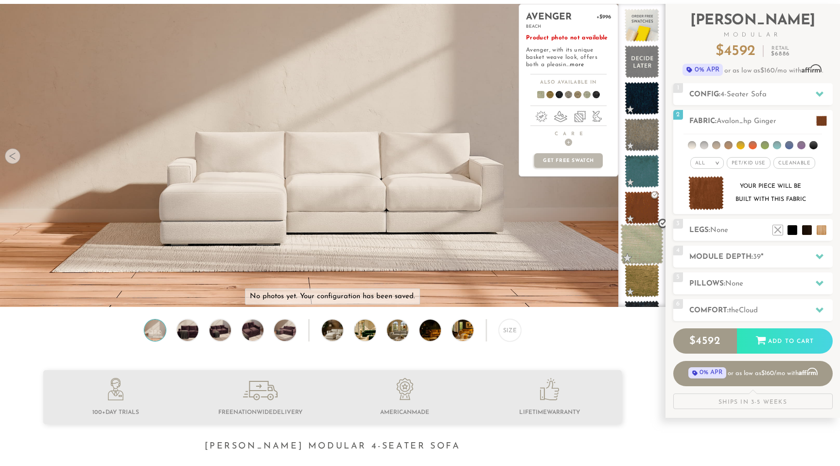
click at [646, 237] on span at bounding box center [641, 244] width 43 height 41
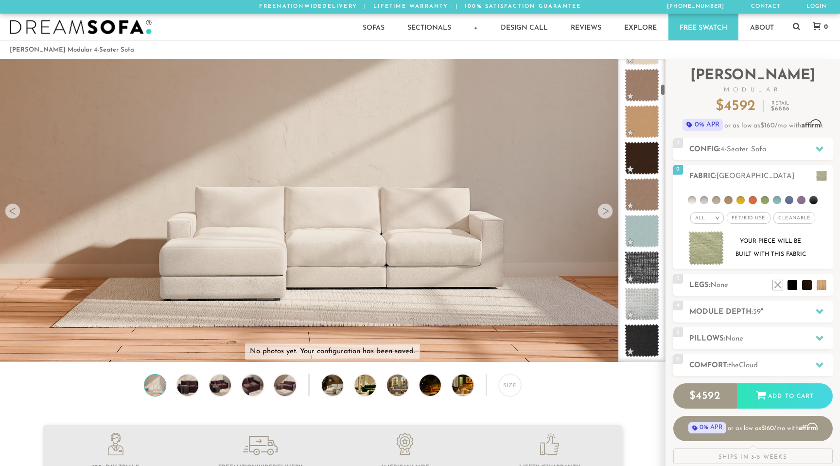
scroll to position [707, 0]
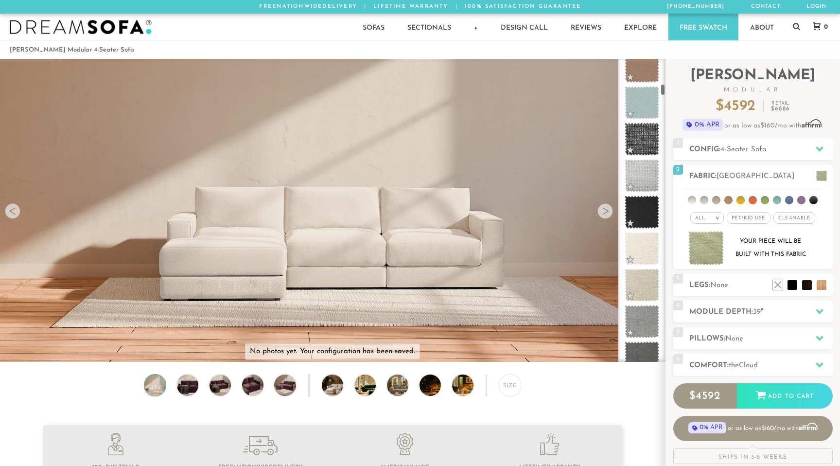
drag, startPoint x: 661, startPoint y: 68, endPoint x: 665, endPoint y: 95, distance: 27.0
click at [665, 95] on div at bounding box center [641, 210] width 47 height 303
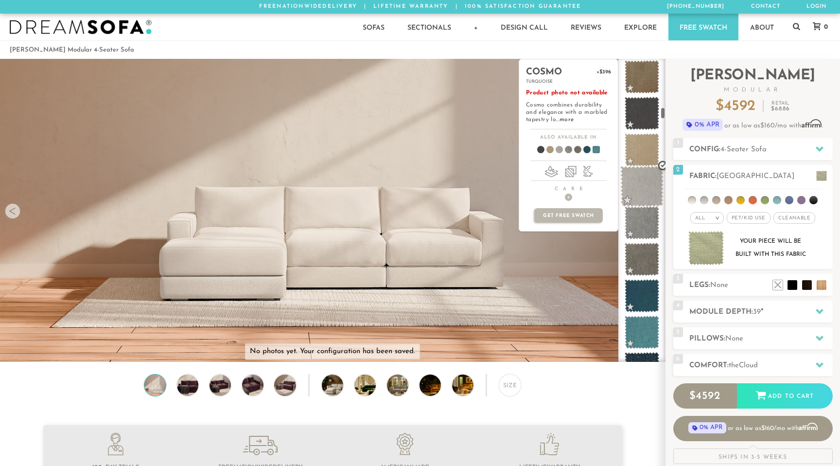
scroll to position [1283, 0]
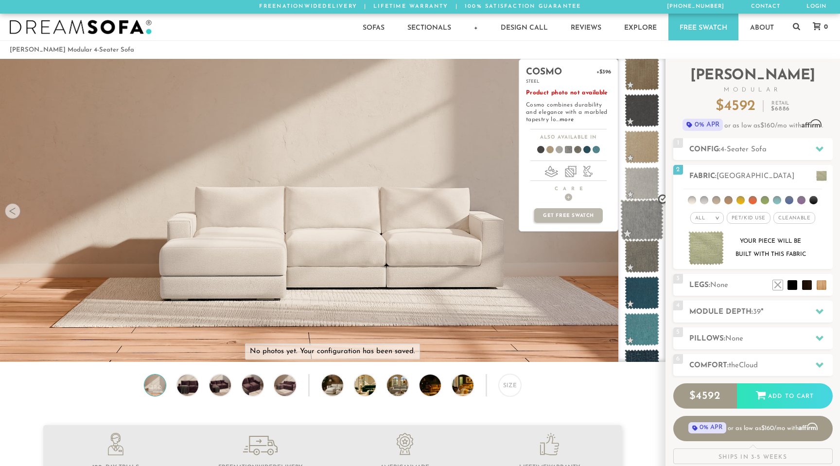
click at [642, 210] on span at bounding box center [641, 219] width 43 height 41
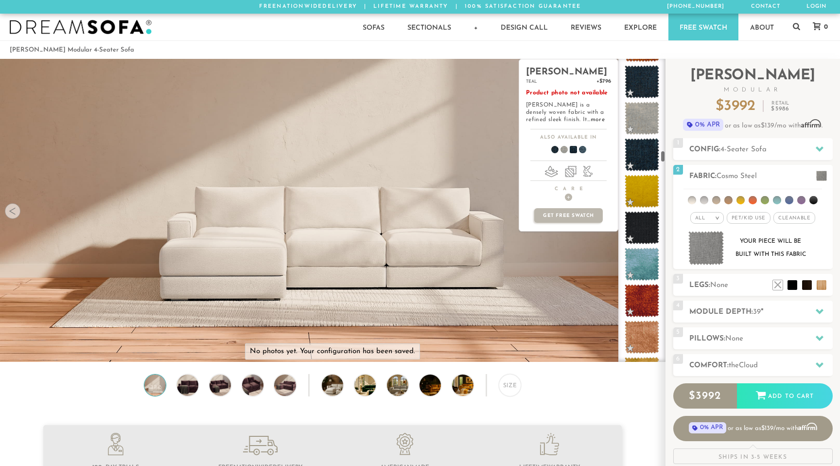
scroll to position [2486, 0]
